Goal: Contribute content: Contribute content

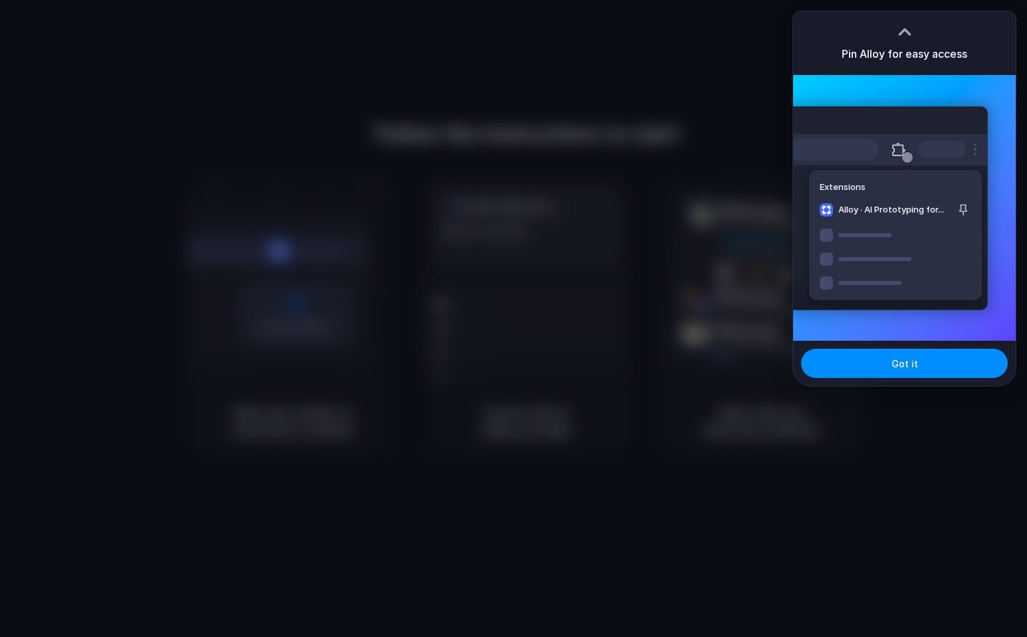
click at [515, 98] on div at bounding box center [513, 318] width 1027 height 637
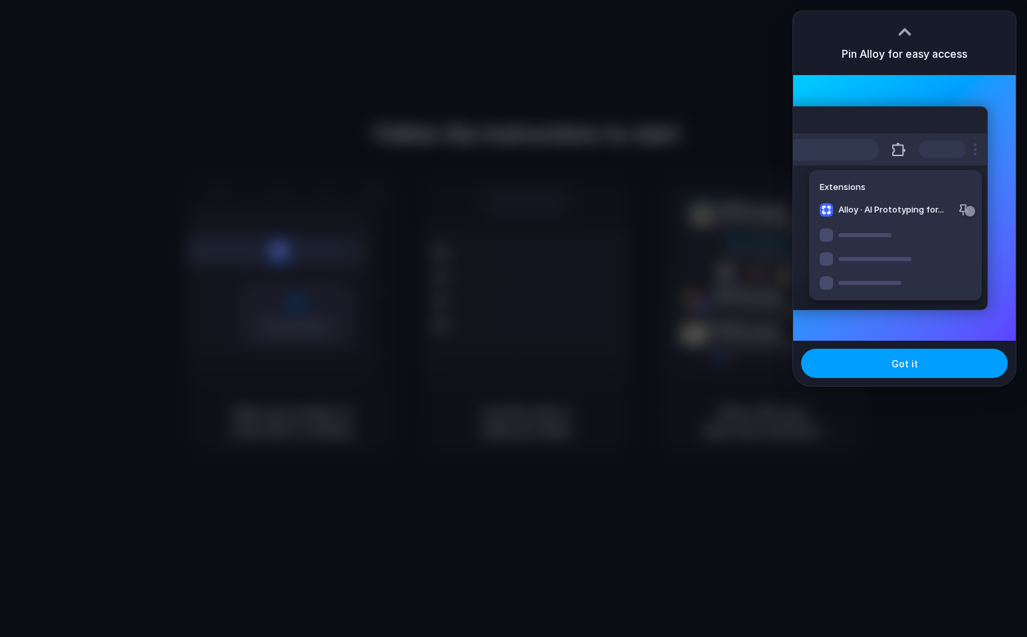
click at [915, 365] on span "Got it" at bounding box center [904, 364] width 27 height 14
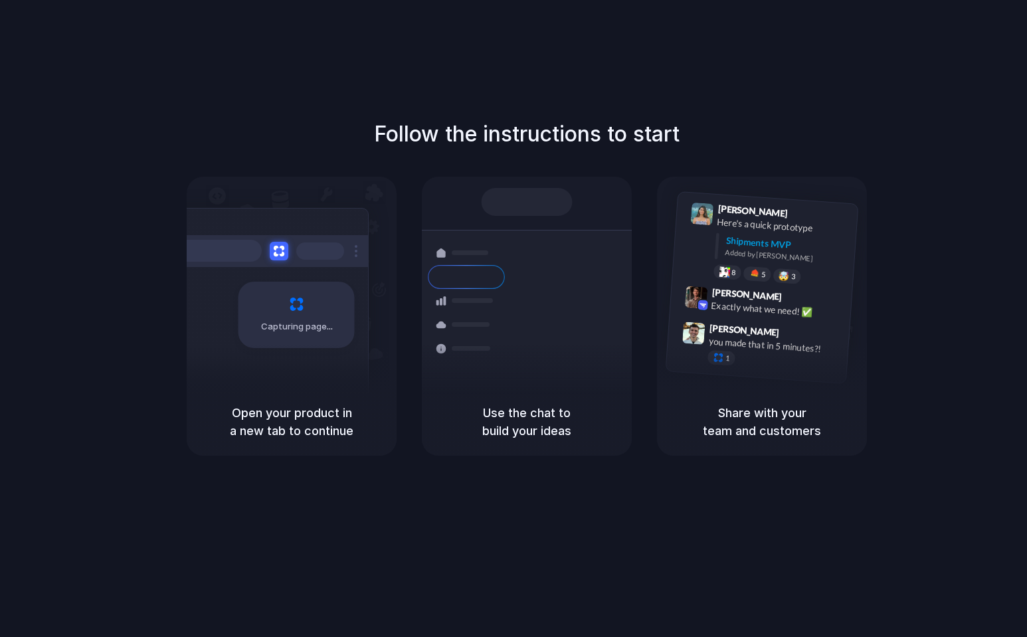
click at [657, 66] on div "Follow the instructions to start Capturing page Open your product in a new tab …" at bounding box center [526, 331] width 1053 height 663
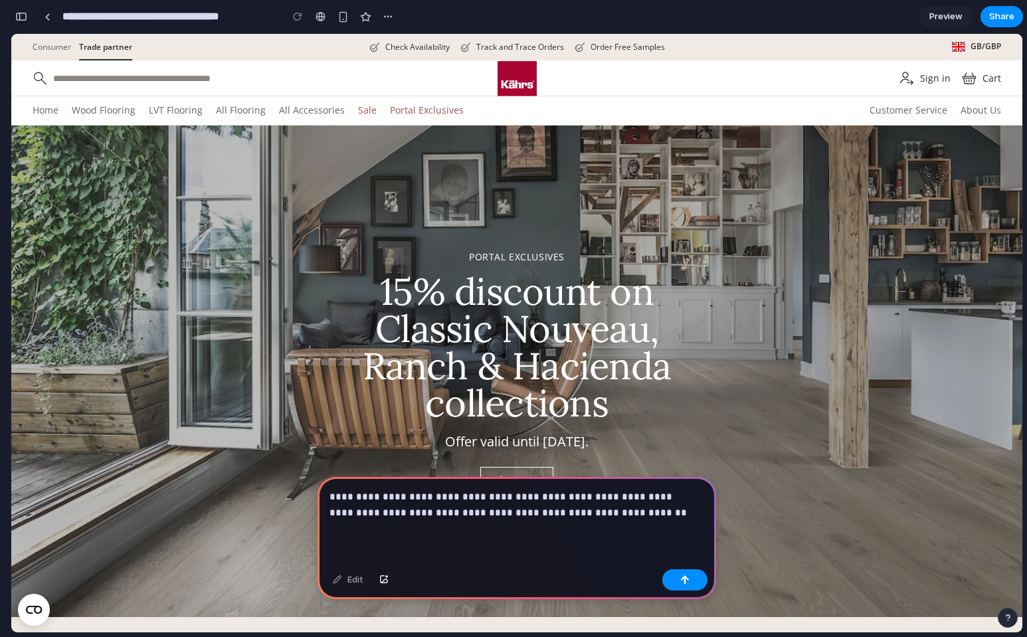
click at [701, 589] on div at bounding box center [684, 579] width 45 height 21
click at [689, 582] on button "button" at bounding box center [684, 579] width 45 height 21
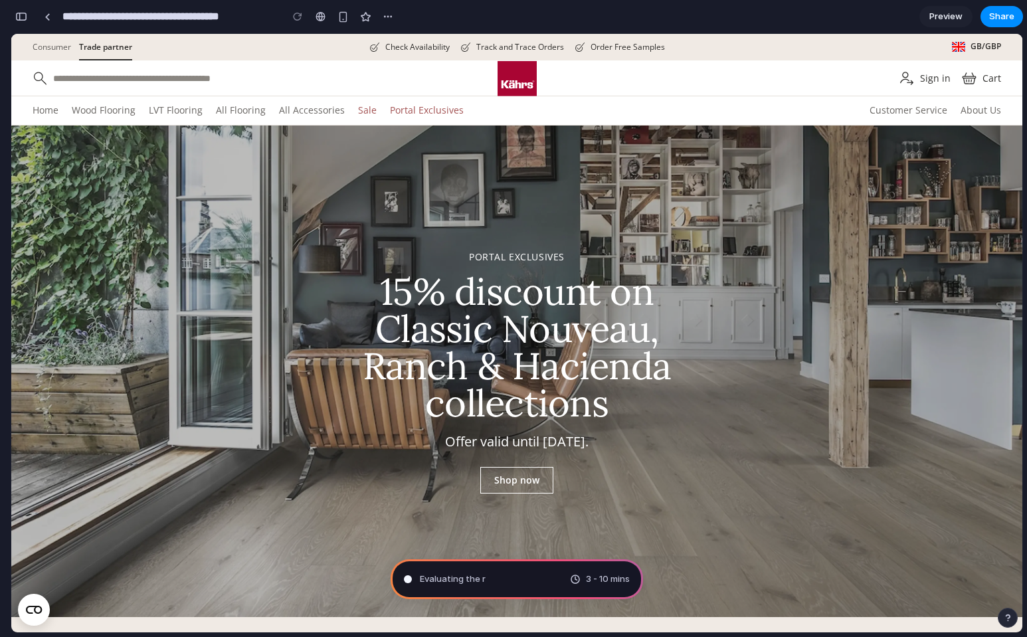
type input "**********"
click at [565, 581] on div "Translating human wishes 3 - 10 mins" at bounding box center [516, 579] width 252 height 40
click at [594, 581] on span "3 - 10 mins" at bounding box center [608, 578] width 44 height 13
click at [939, 17] on span "Preview" at bounding box center [945, 16] width 33 height 13
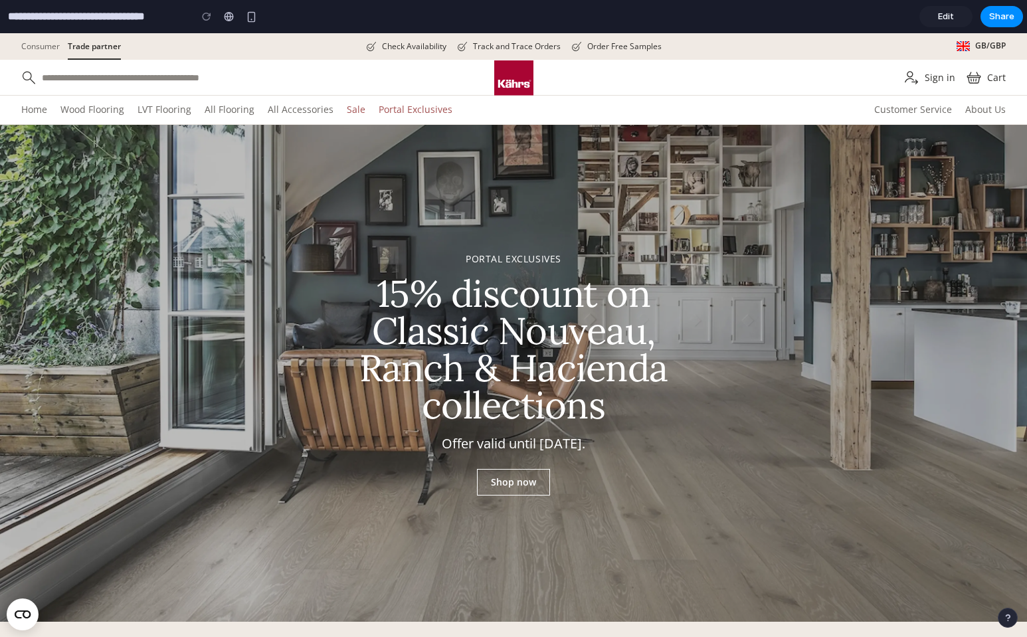
click at [939, 17] on span "Edit" at bounding box center [946, 16] width 16 height 13
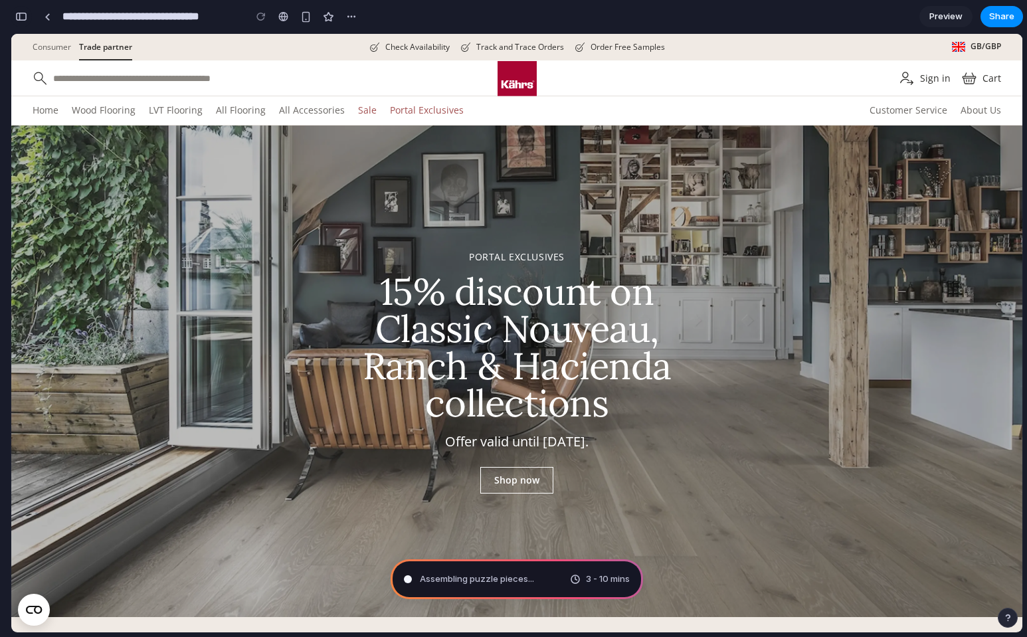
click at [21, 16] on div "button" at bounding box center [21, 16] width 12 height 9
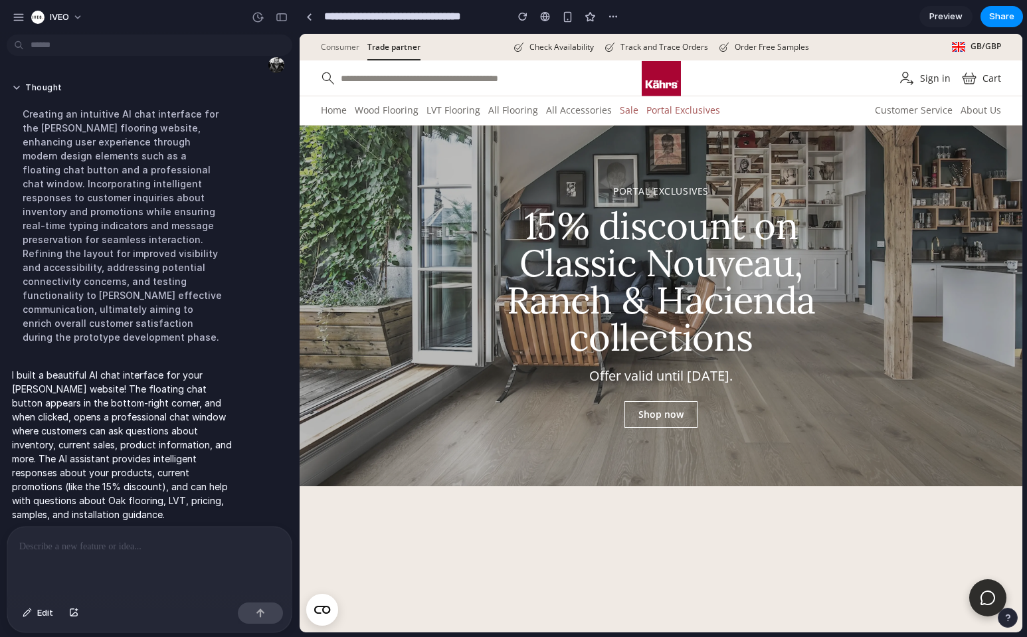
click at [936, 11] on span "Preview" at bounding box center [945, 16] width 33 height 13
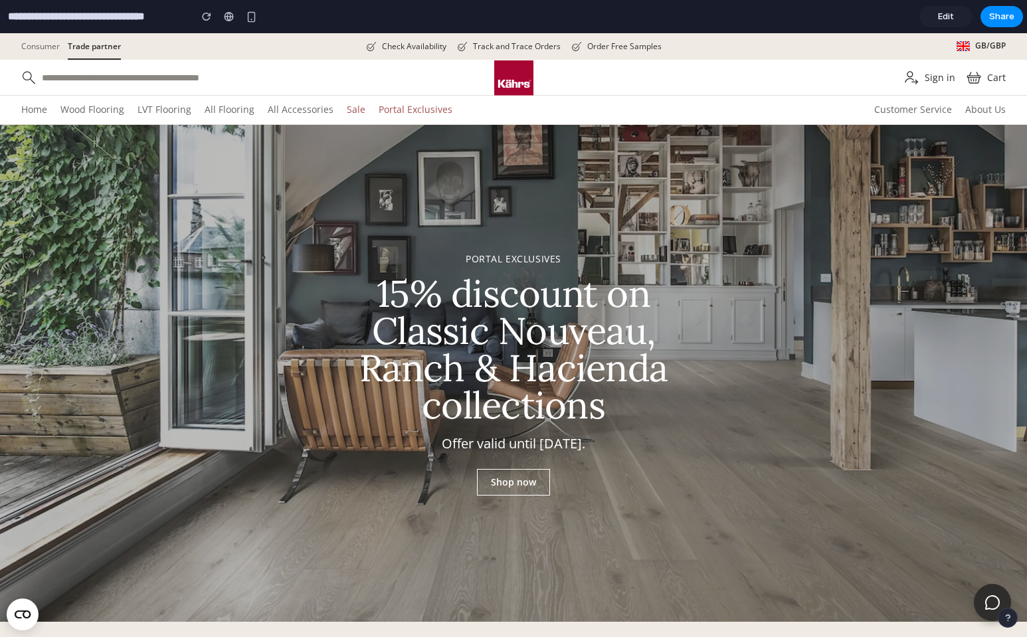
click at [984, 605] on icon at bounding box center [992, 602] width 16 height 16
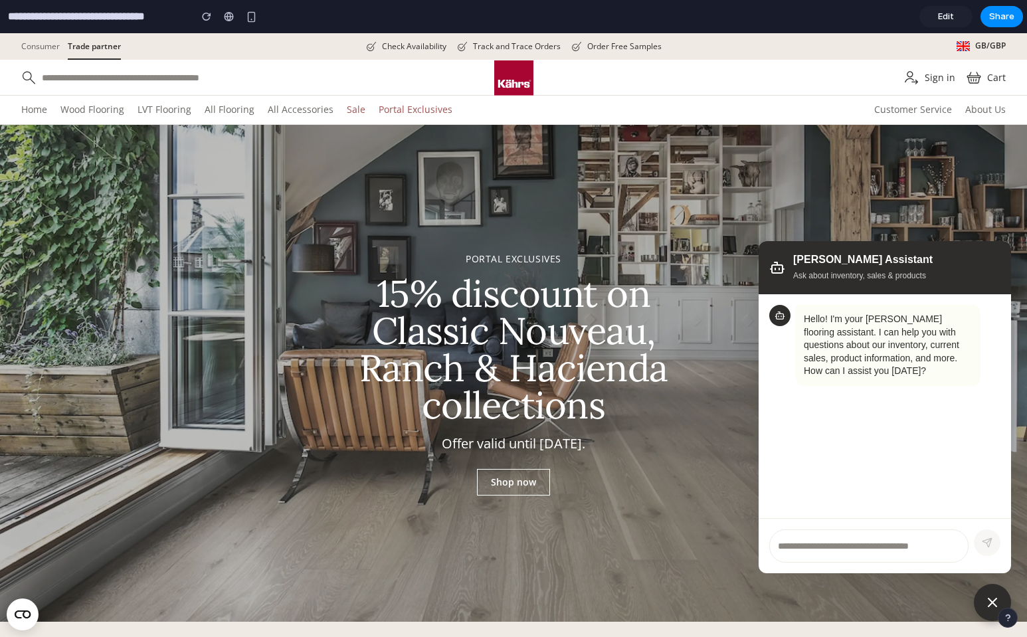
click at [887, 547] on input "text" at bounding box center [868, 545] width 199 height 33
type input "*"
type input "**********"
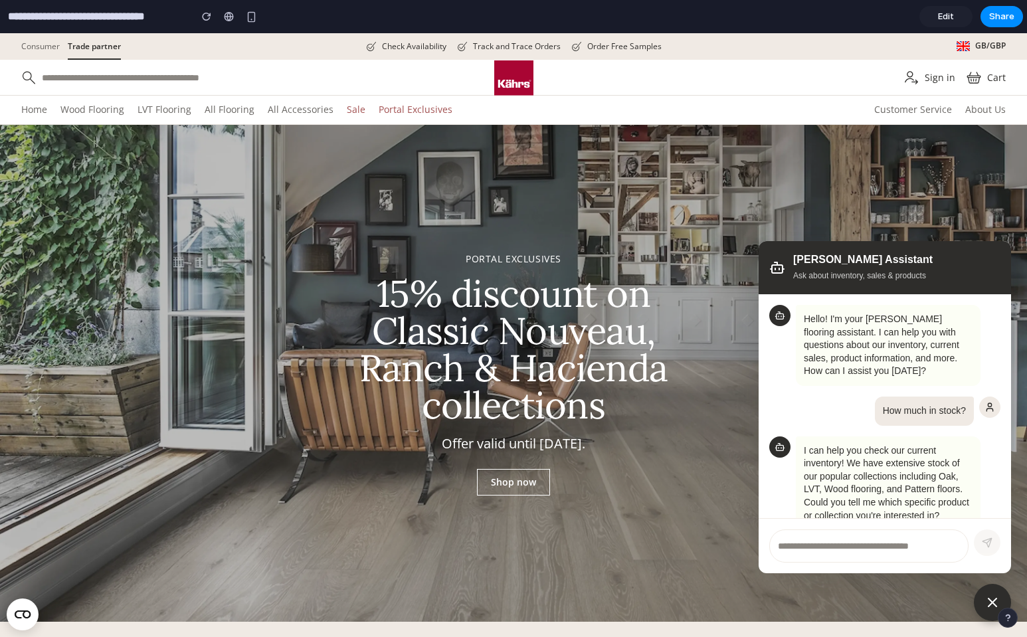
scroll to position [59, 0]
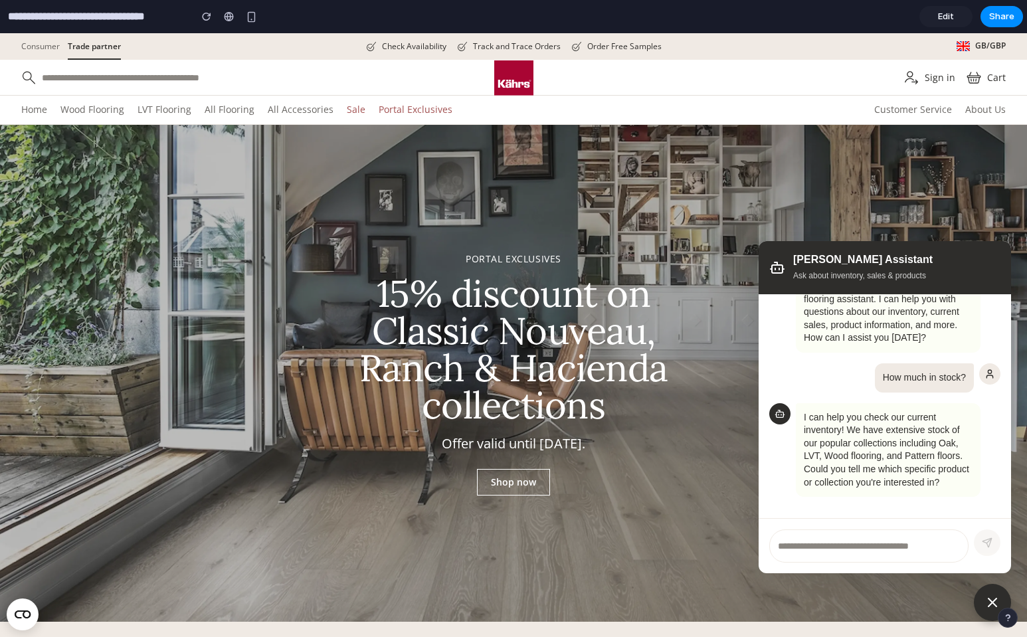
click at [992, 596] on div at bounding box center [991, 602] width 37 height 37
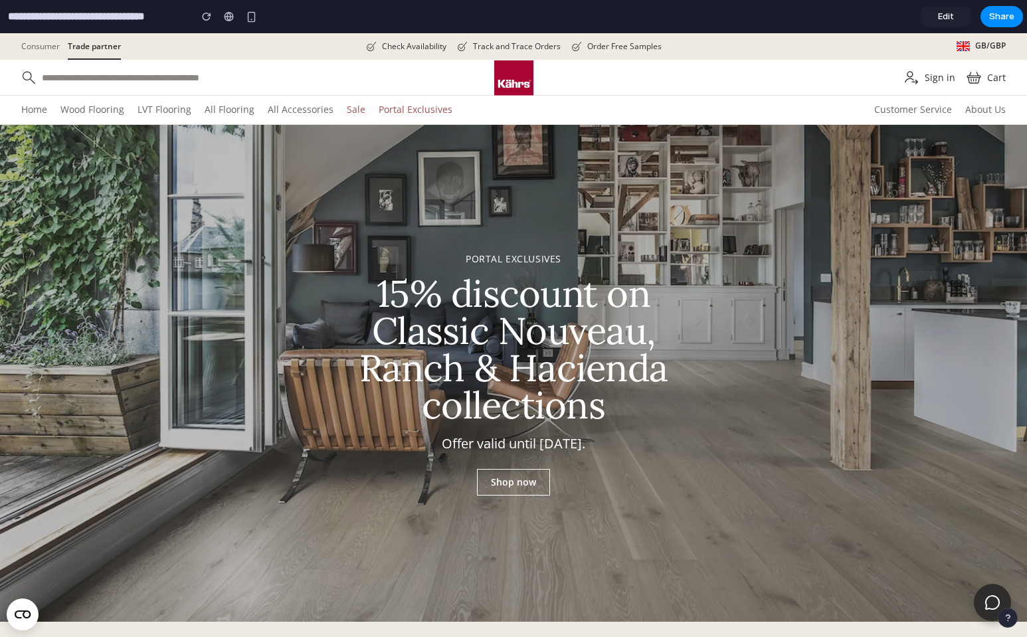
click at [931, 17] on link "Edit" at bounding box center [945, 16] width 53 height 21
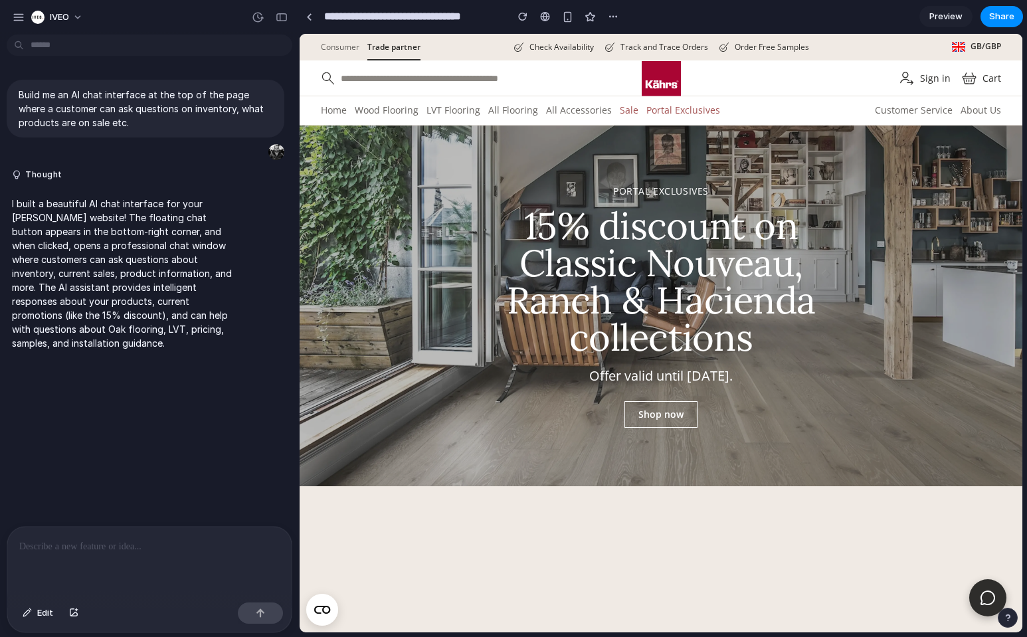
click at [174, 547] on p at bounding box center [149, 547] width 260 height 16
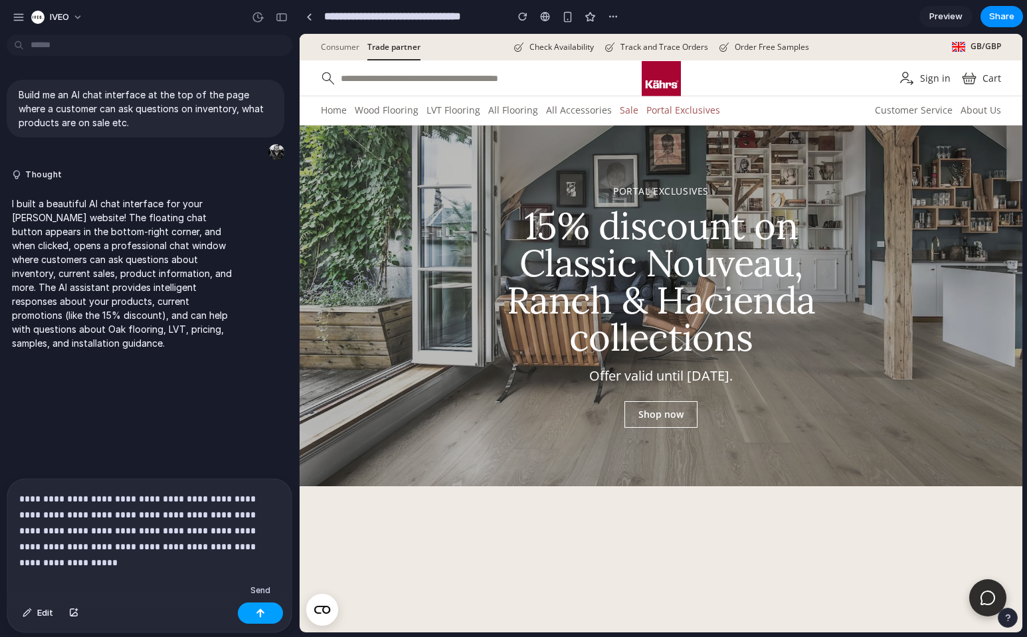
click at [272, 609] on button "button" at bounding box center [260, 612] width 45 height 21
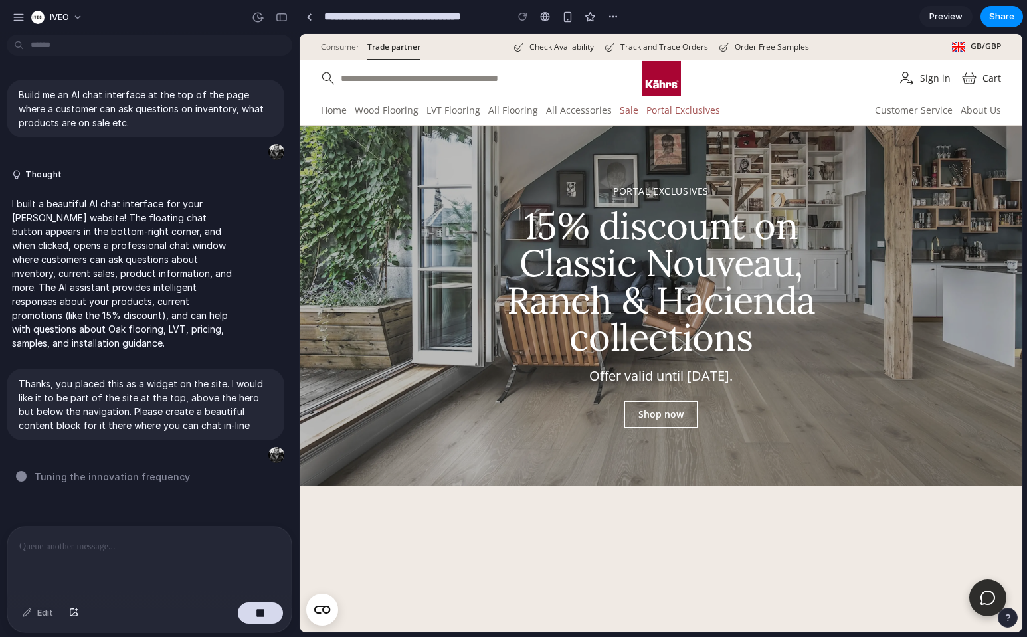
click at [969, 596] on div at bounding box center [987, 597] width 37 height 37
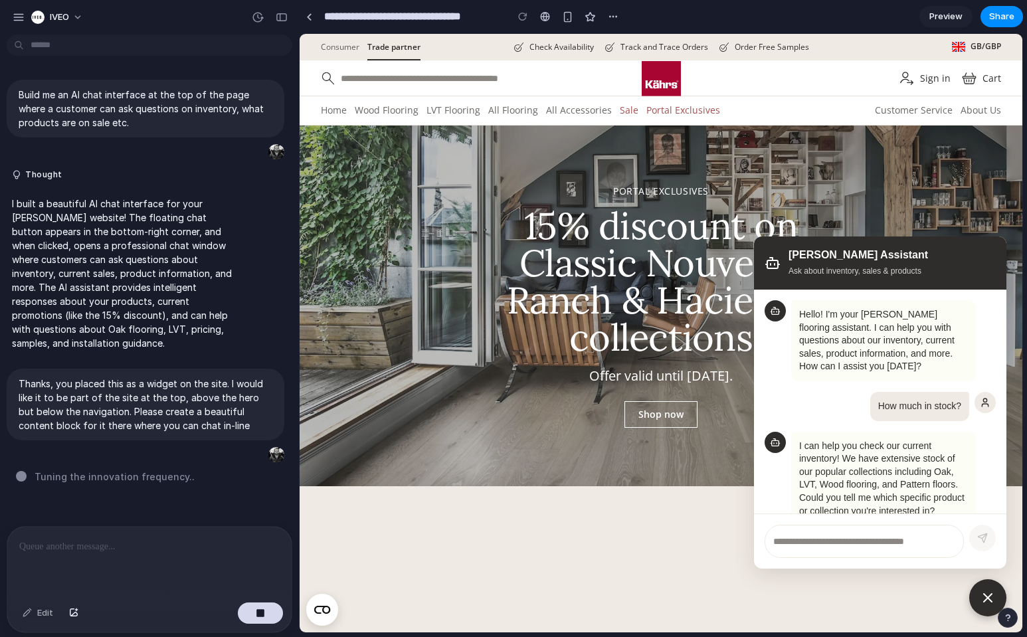
click at [881, 533] on input "text" at bounding box center [863, 541] width 199 height 33
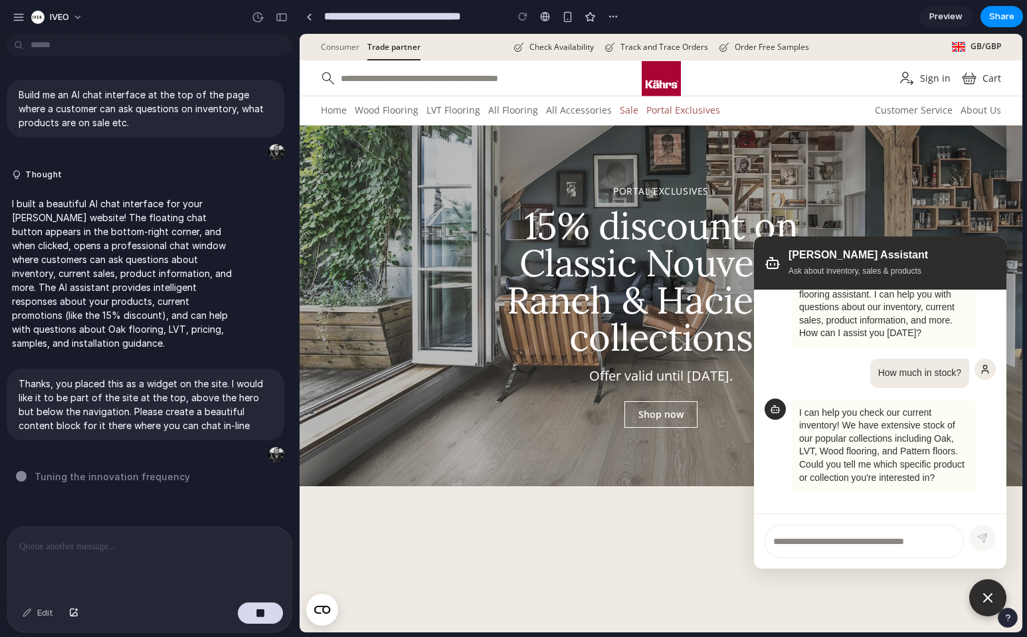
scroll to position [59, 0]
click at [839, 537] on input "text" at bounding box center [863, 541] width 199 height 33
type input "**********"
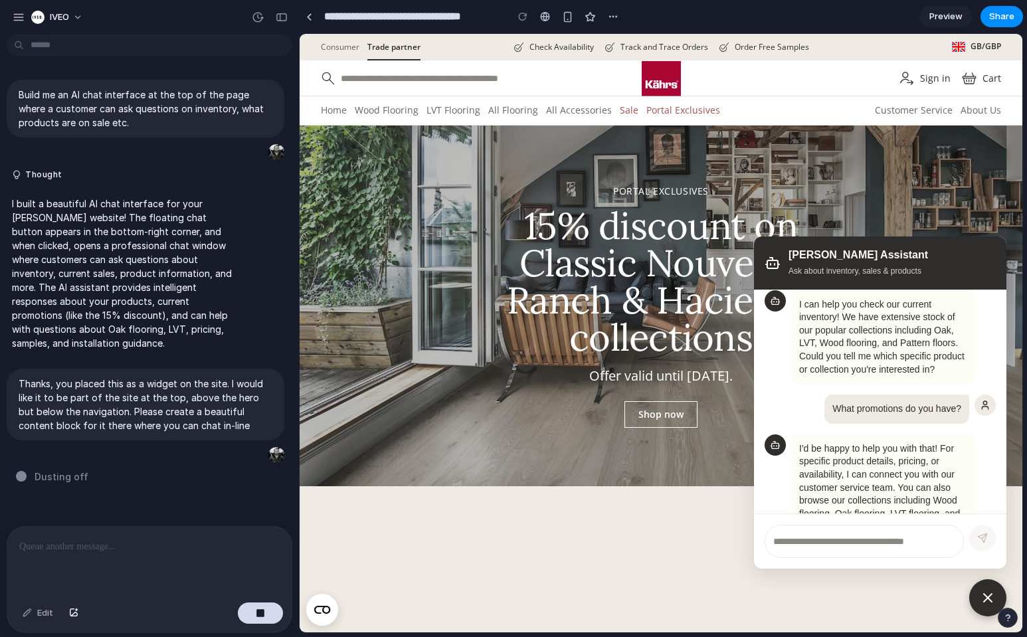
scroll to position [256, 0]
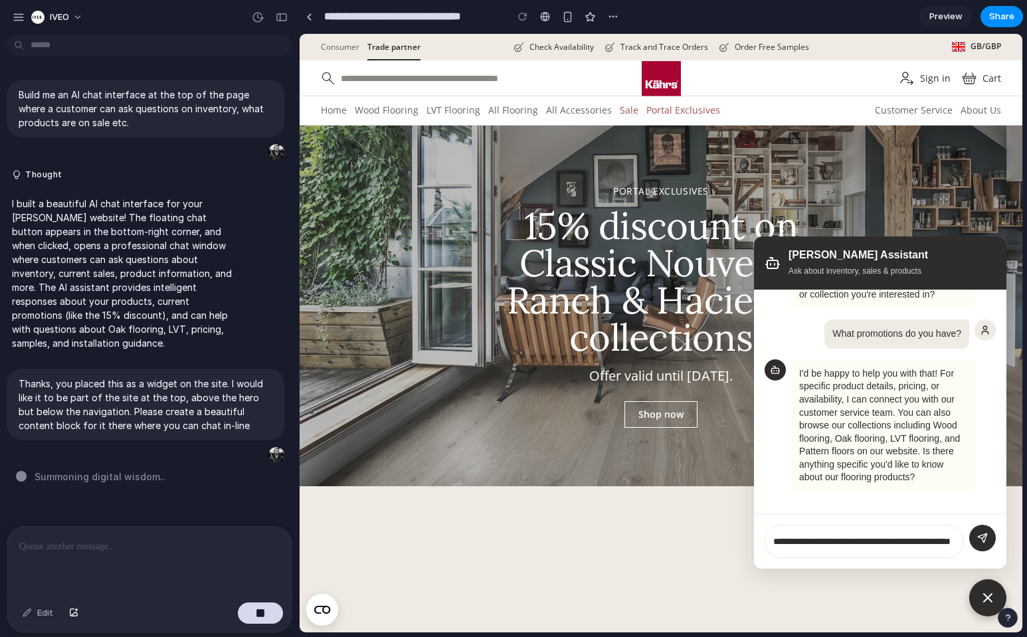
type input "**********"
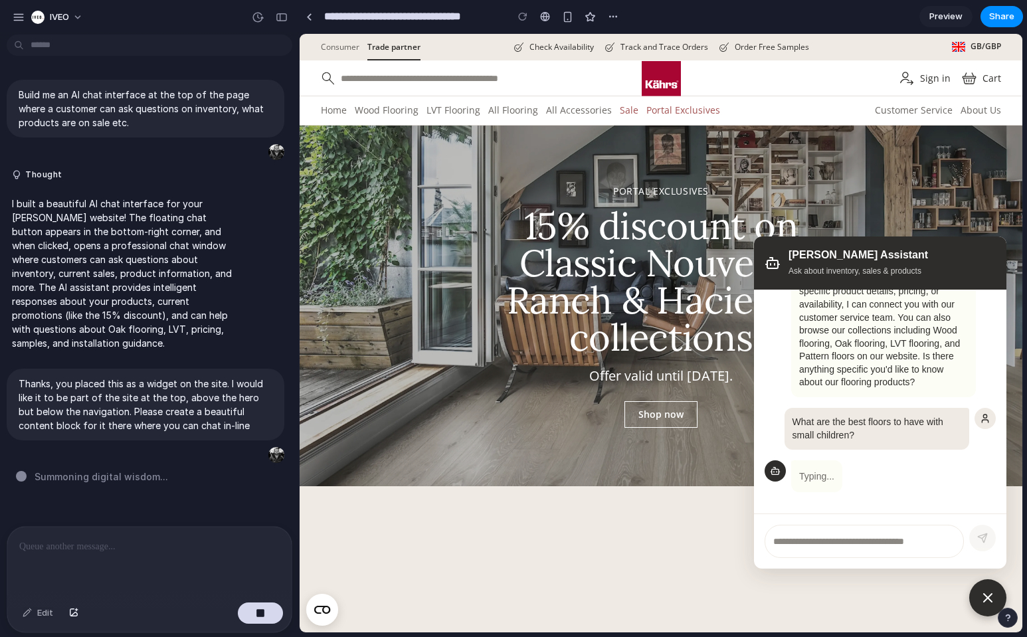
scroll to position [465, 0]
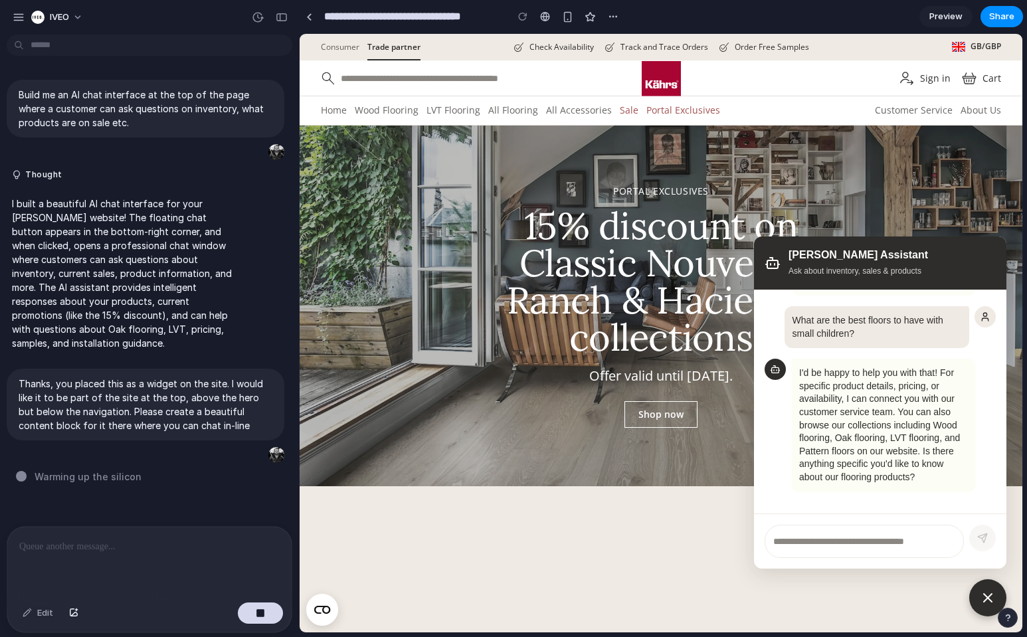
click at [985, 592] on icon at bounding box center [987, 598] width 16 height 16
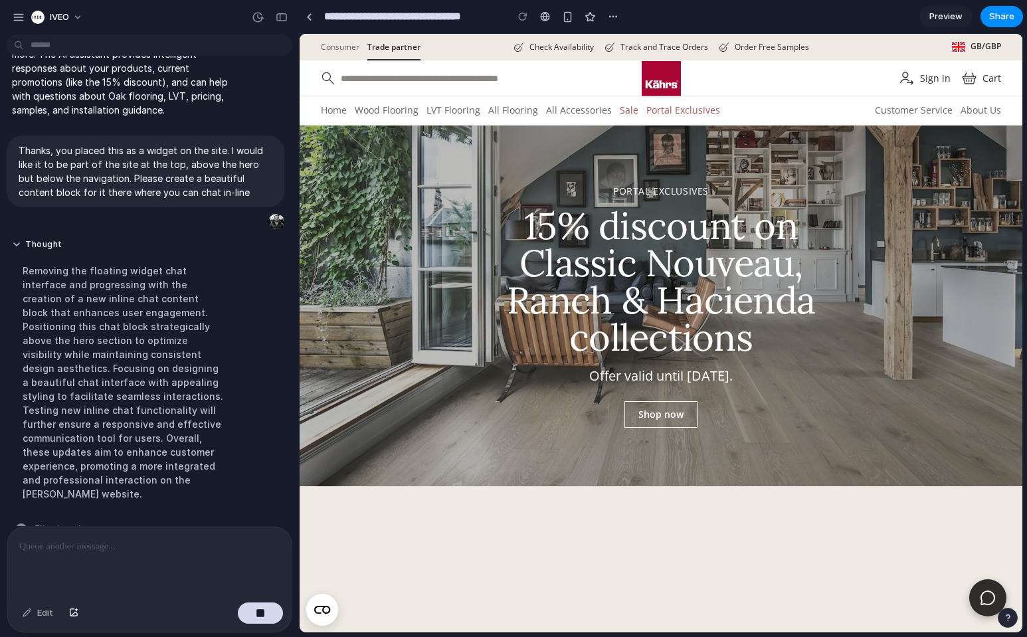
scroll to position [250, 0]
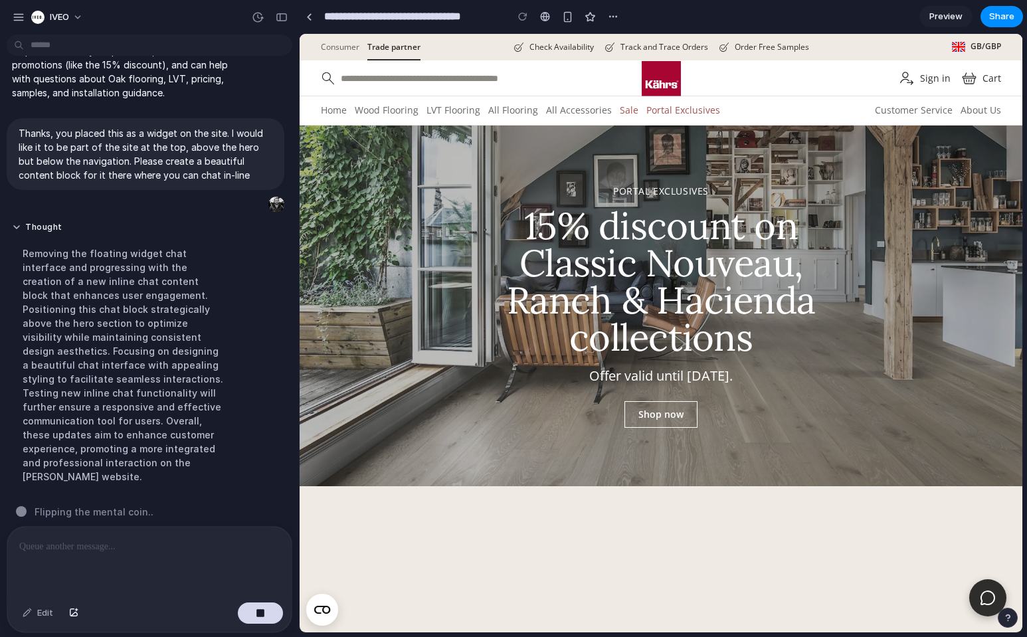
click at [158, 570] on div at bounding box center [149, 562] width 284 height 70
